Goal: Information Seeking & Learning: Learn about a topic

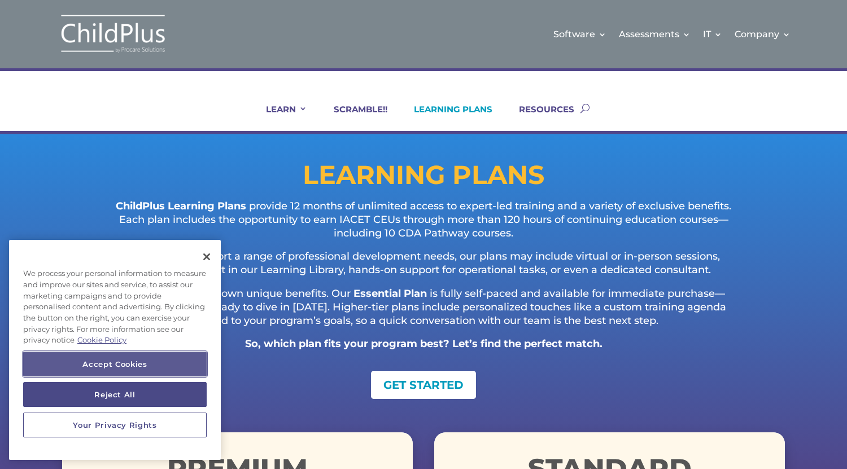
click at [121, 363] on button "Accept Cookies" at bounding box center [114, 364] width 183 height 25
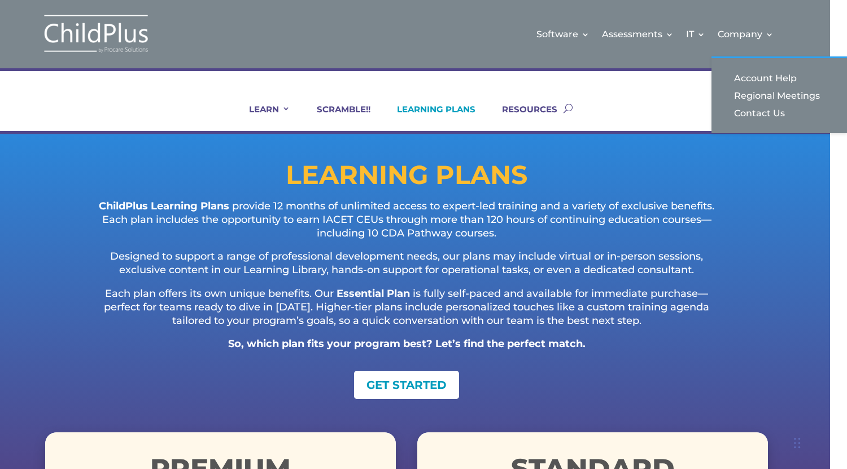
click at [660, 112] on div "LEARN IN-PERSON Consulting On-site Events Summit Scramble!! ONLINE Courses Cert…" at bounding box center [406, 108] width 723 height 46
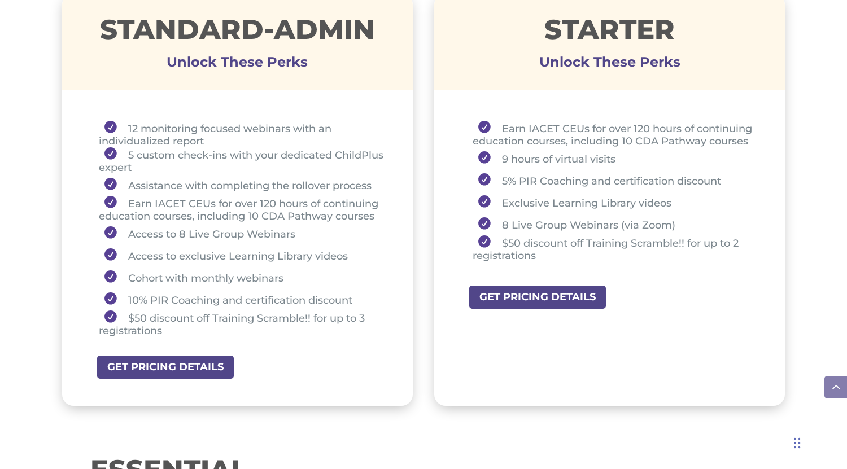
scroll to position [868, 0]
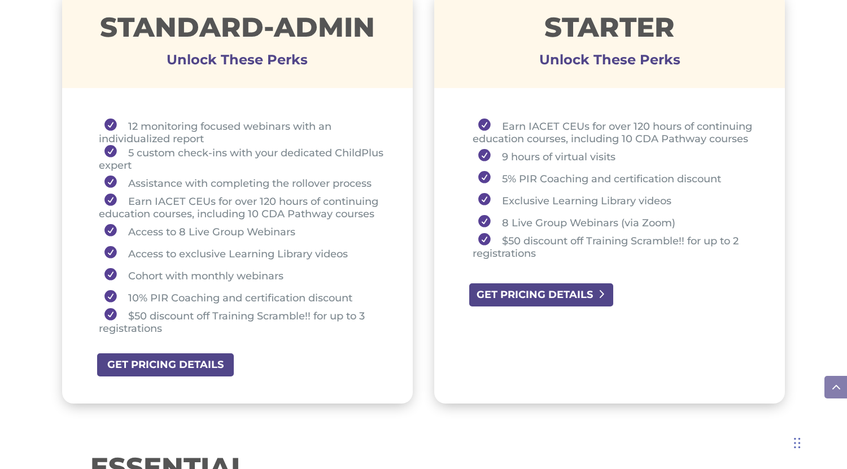
click at [583, 297] on link "GET PRICING DETAILS" at bounding box center [541, 294] width 146 height 25
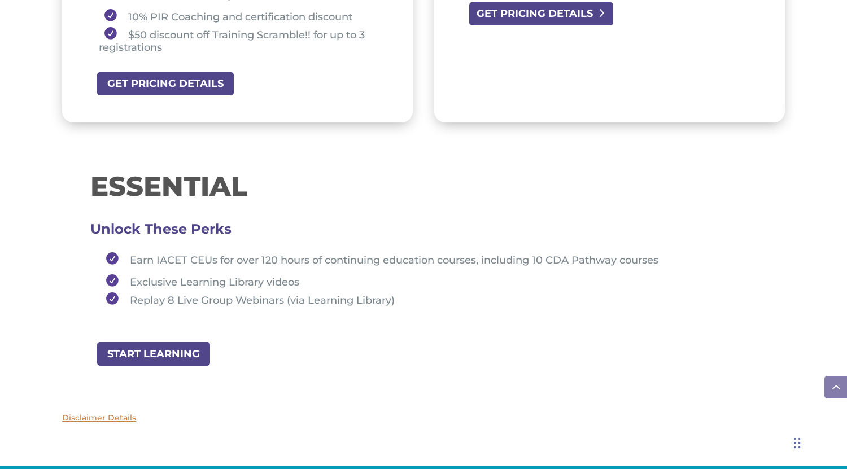
scroll to position [1149, 0]
click at [184, 352] on link "START LEARNING" at bounding box center [157, 353] width 122 height 25
